Goal: Task Accomplishment & Management: Use online tool/utility

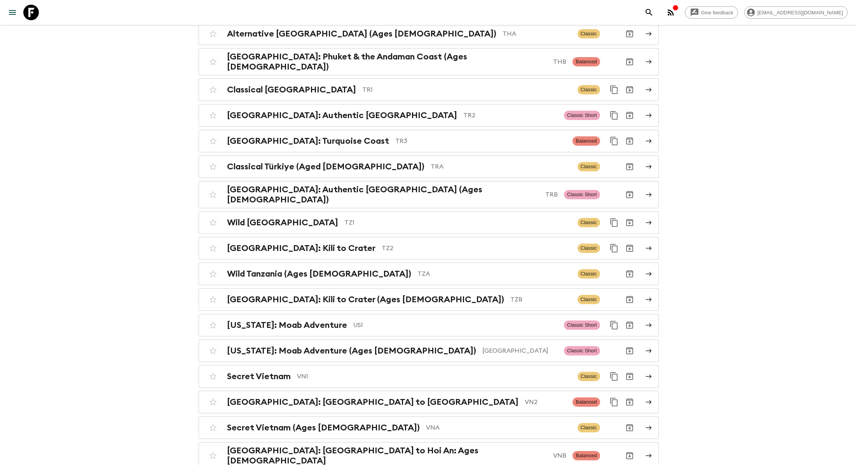
scroll to position [3252, 0]
click at [329, 136] on div "[GEOGRAPHIC_DATA]: Turquoise Coast TR3" at bounding box center [397, 141] width 340 height 10
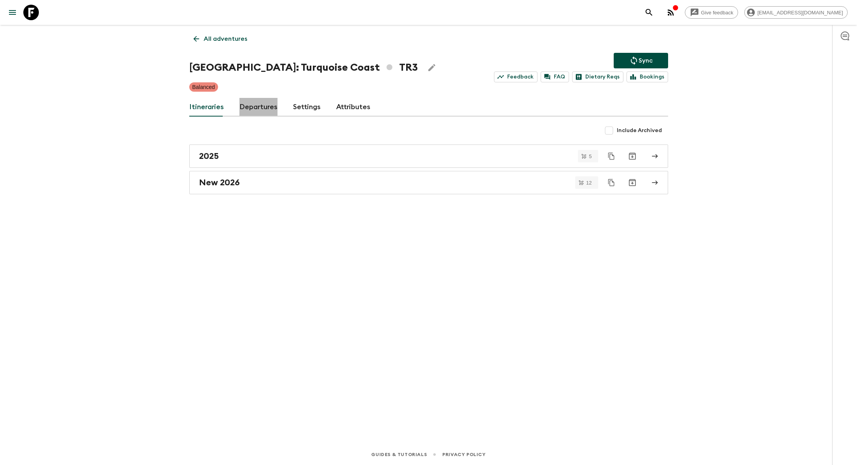
click at [251, 105] on link "Departures" at bounding box center [258, 107] width 38 height 19
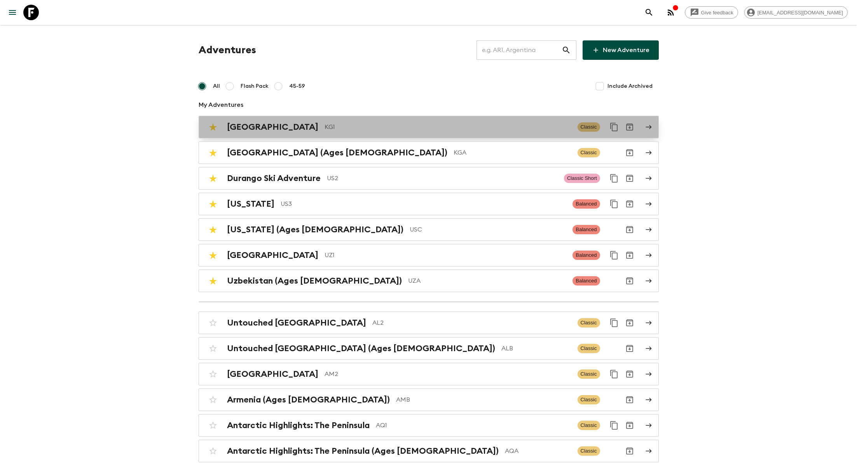
click at [360, 126] on p "KG1" at bounding box center [448, 126] width 247 height 9
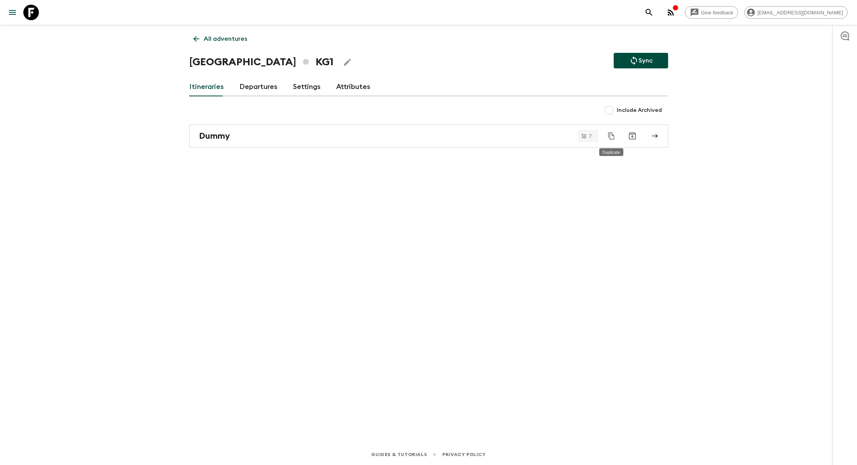
click at [613, 136] on icon "Duplicate" at bounding box center [612, 136] width 8 height 8
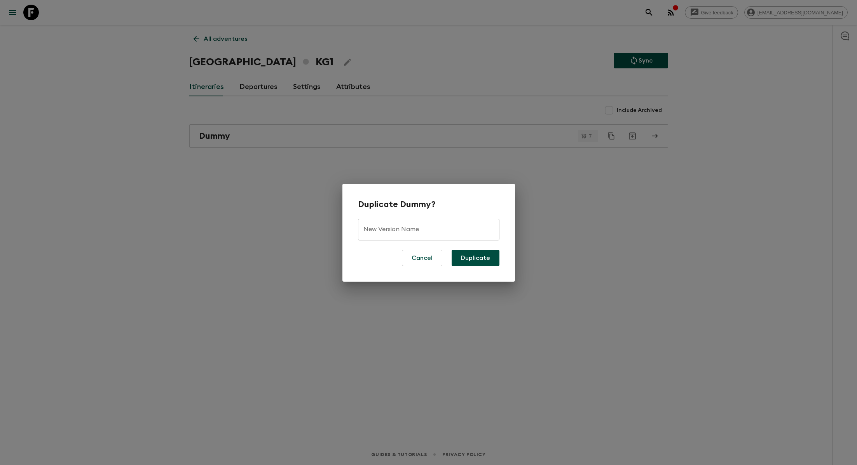
click at [395, 239] on input "New Version Name" at bounding box center [429, 230] width 142 height 22
type input "2026"
click at [466, 256] on button "Duplicate" at bounding box center [476, 258] width 48 height 16
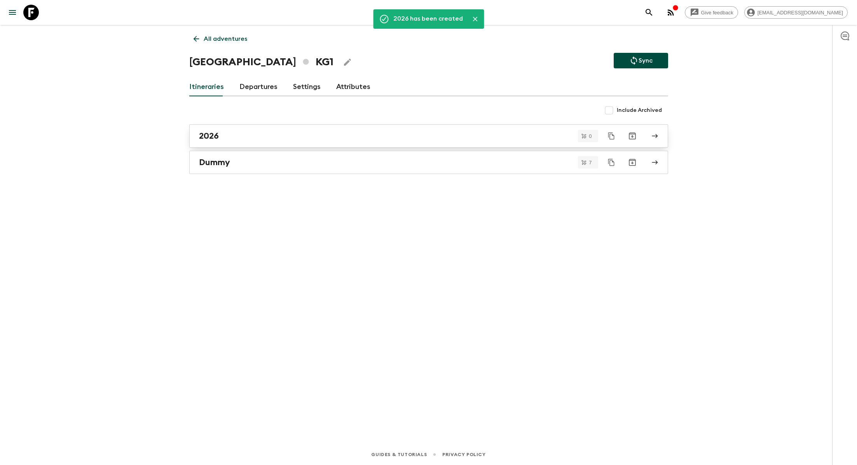
click at [298, 128] on link "2026" at bounding box center [428, 135] width 479 height 23
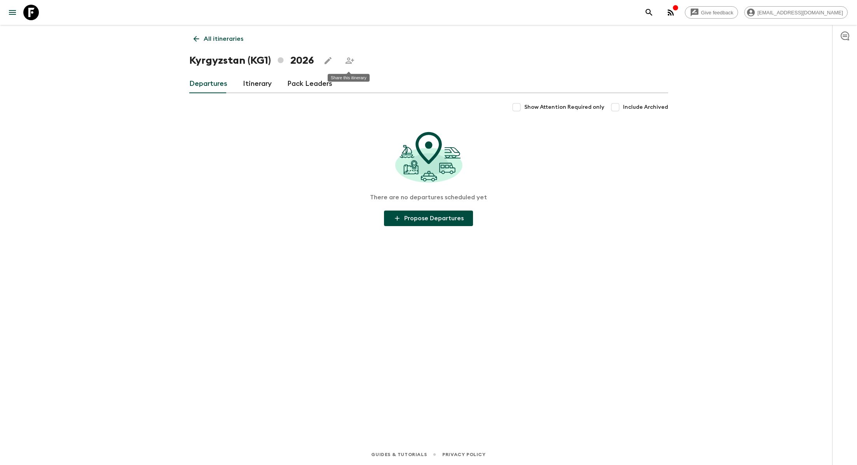
click at [346, 59] on icon "Share this itinerary" at bounding box center [350, 61] width 9 height 6
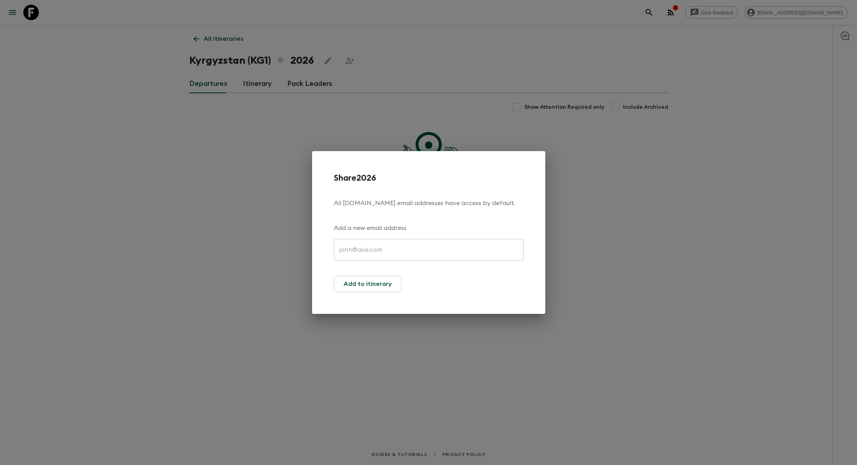
click at [356, 247] on input "text" at bounding box center [429, 250] width 190 height 22
paste input "[EMAIL_ADDRESS][DOMAIN_NAME]"
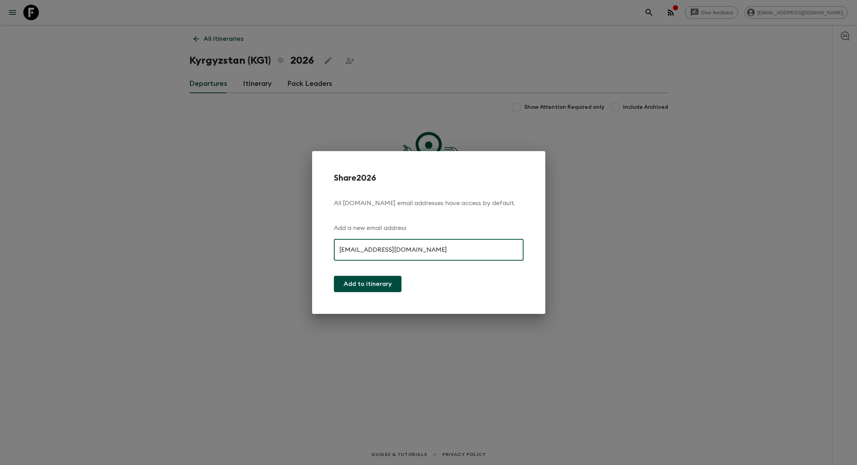
type input "[EMAIL_ADDRESS][DOMAIN_NAME]"
click at [378, 285] on button "Add to itinerary" at bounding box center [368, 284] width 68 height 16
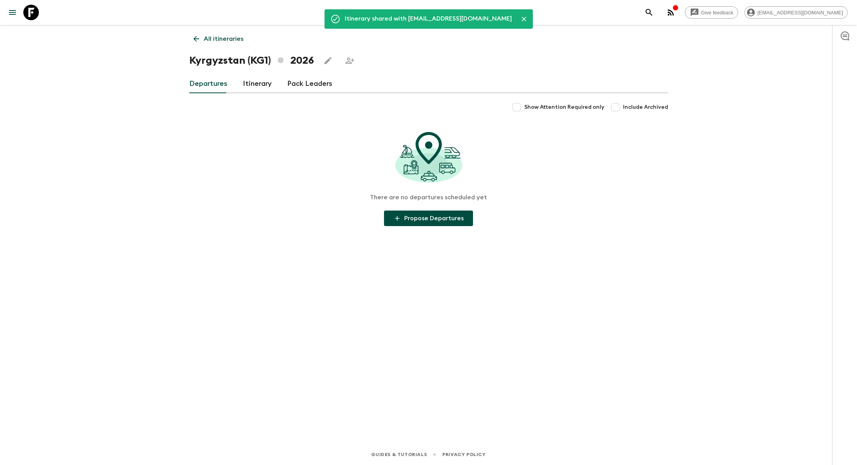
click at [252, 78] on link "Itinerary" at bounding box center [257, 84] width 29 height 19
